Goal: Transaction & Acquisition: Obtain resource

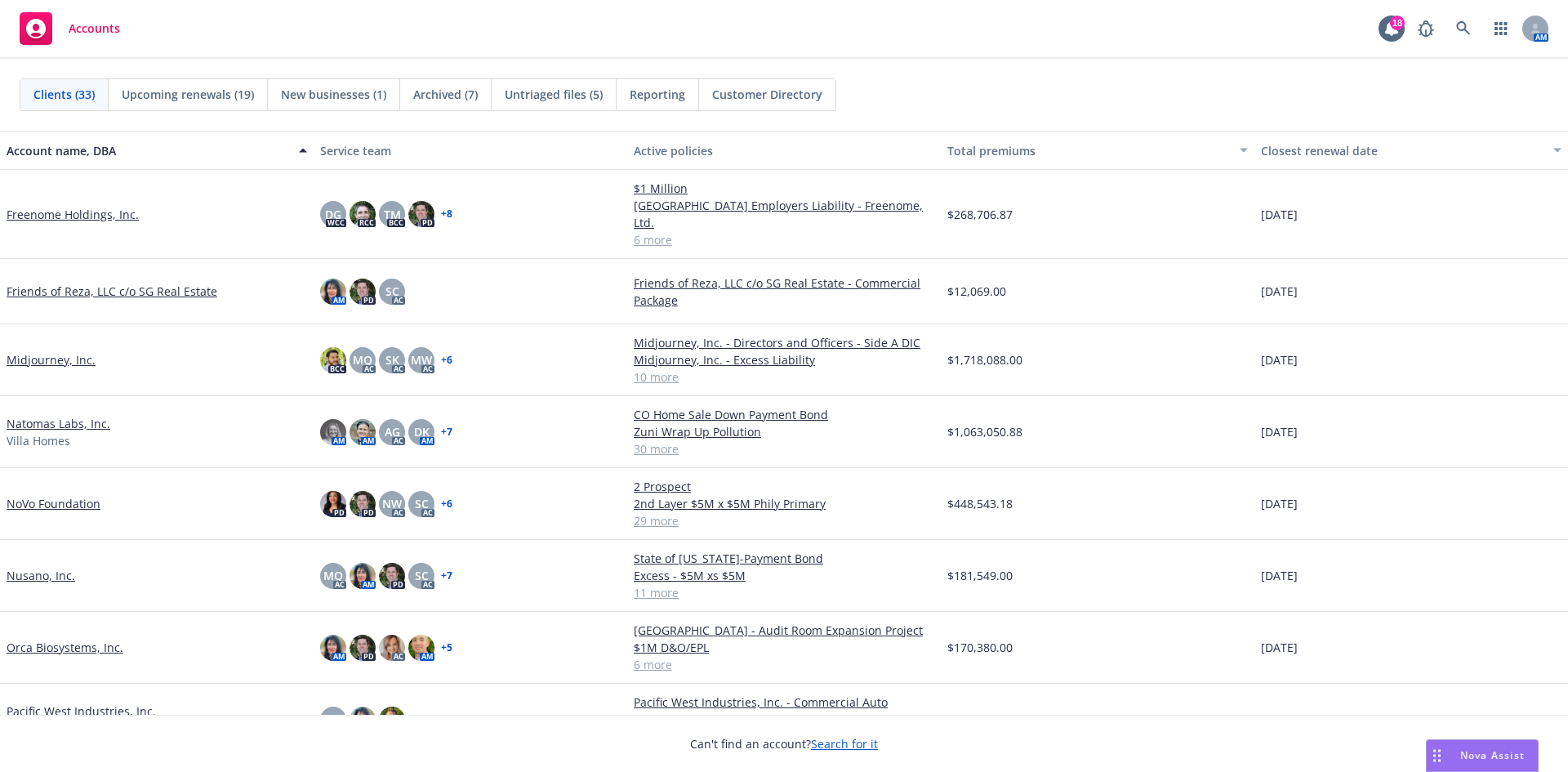
scroll to position [735, 0]
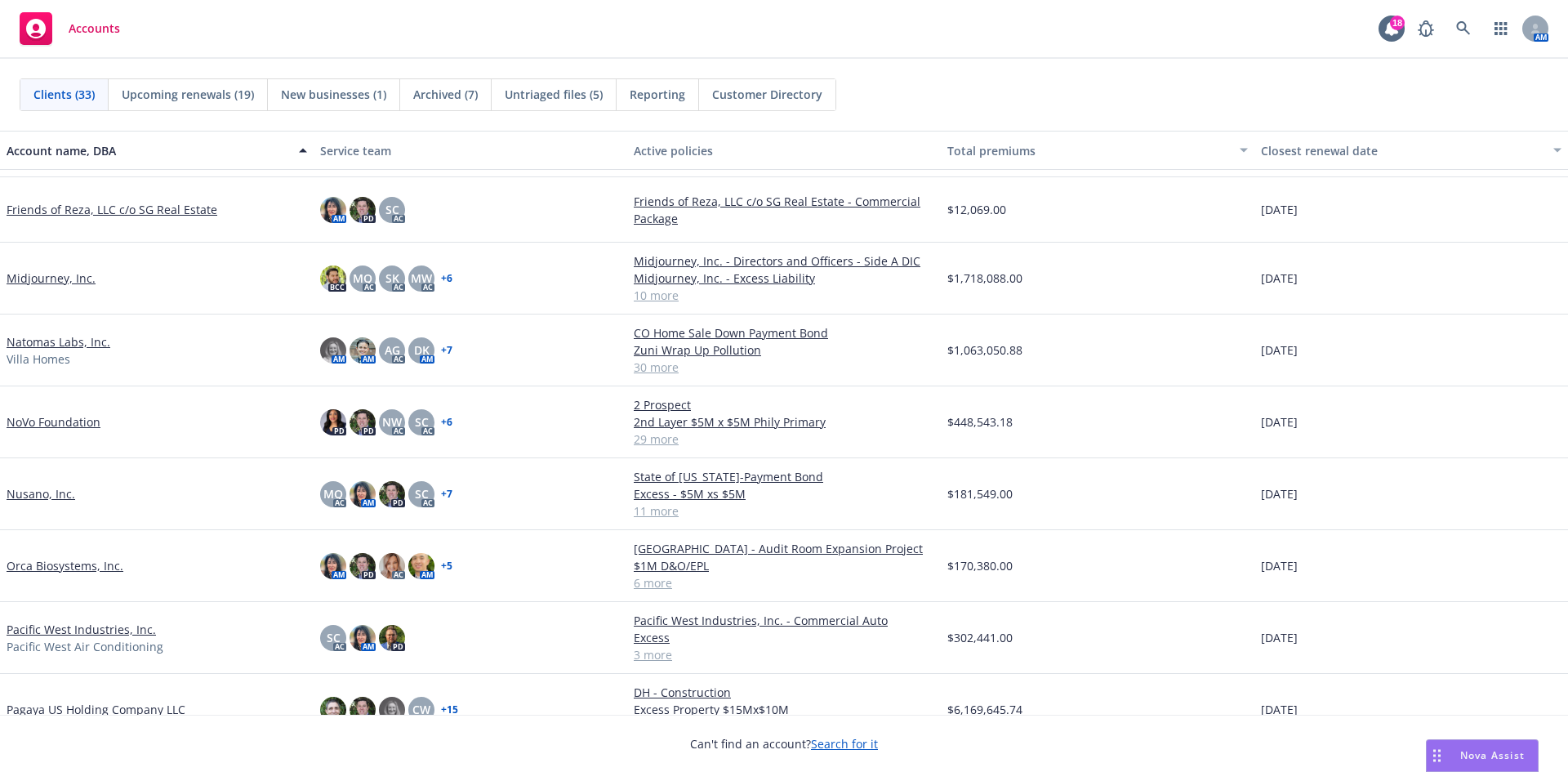
click at [73, 333] on link "Natomas Labs, Inc." at bounding box center [58, 341] width 103 height 17
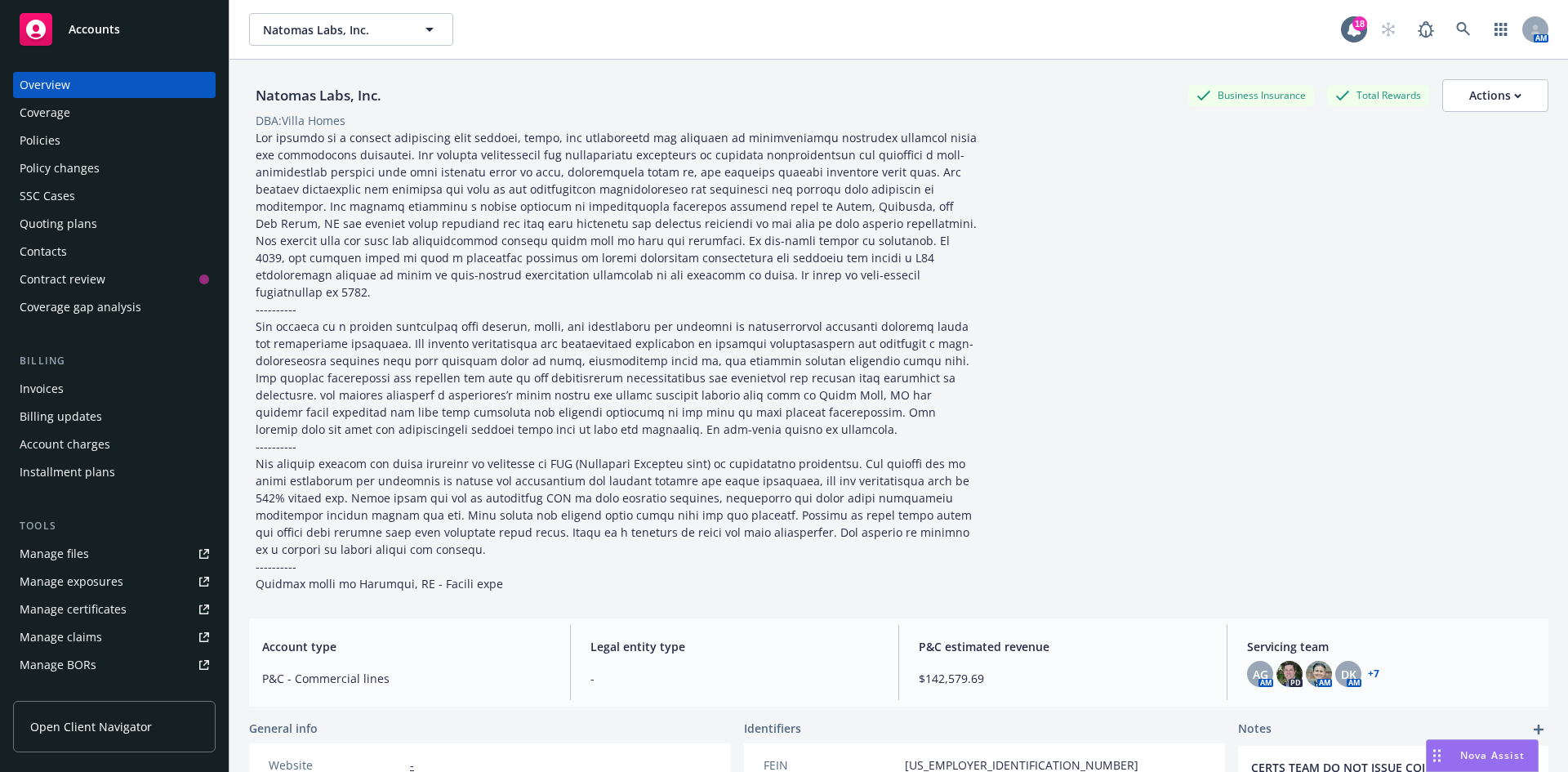
click at [64, 134] on div "Policies" at bounding box center [114, 140] width 190 height 26
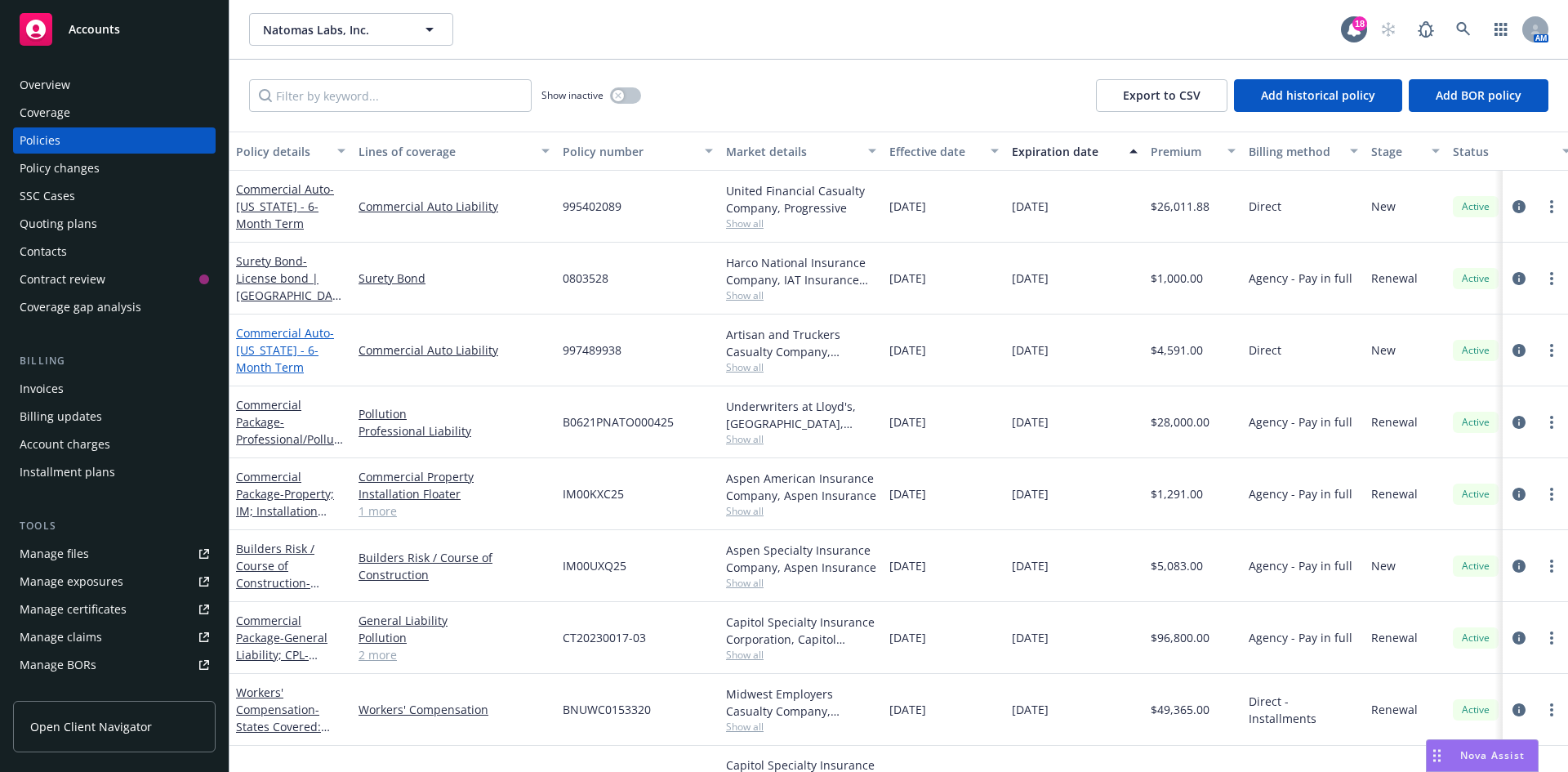
click at [288, 333] on link "Commercial Auto - [US_STATE] - 6-Month Term" at bounding box center [285, 350] width 98 height 50
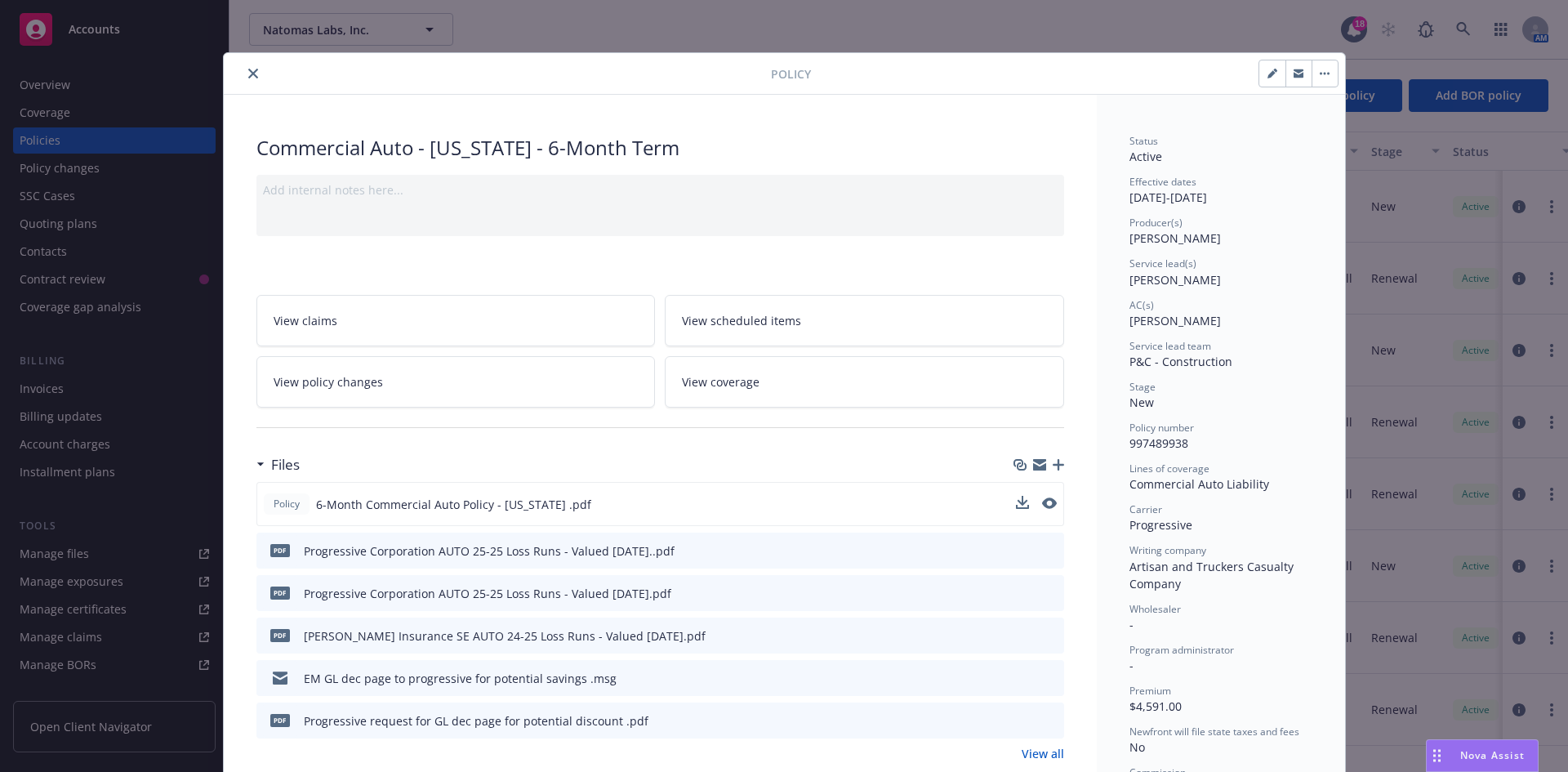
click at [1008, 504] on div "Policy 6-Month Commercial Auto Policy - [US_STATE] .pdf" at bounding box center [660, 504] width 808 height 45
click at [1020, 500] on button "download file" at bounding box center [1020, 503] width 16 height 16
